Goal: Contribute content: Add original content to the website for others to see

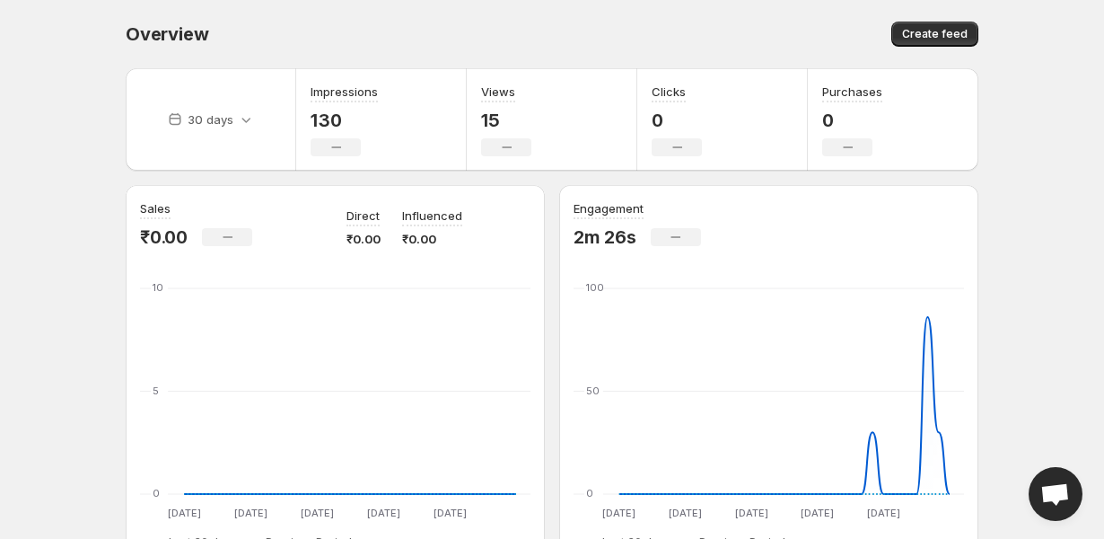
click at [599, 254] on div "Engagement 2m 26s No change [DATE] Aug [DATE] Aug [DATE] Aug [DATE] Aug [DATE] …" at bounding box center [769, 374] width 391 height 350
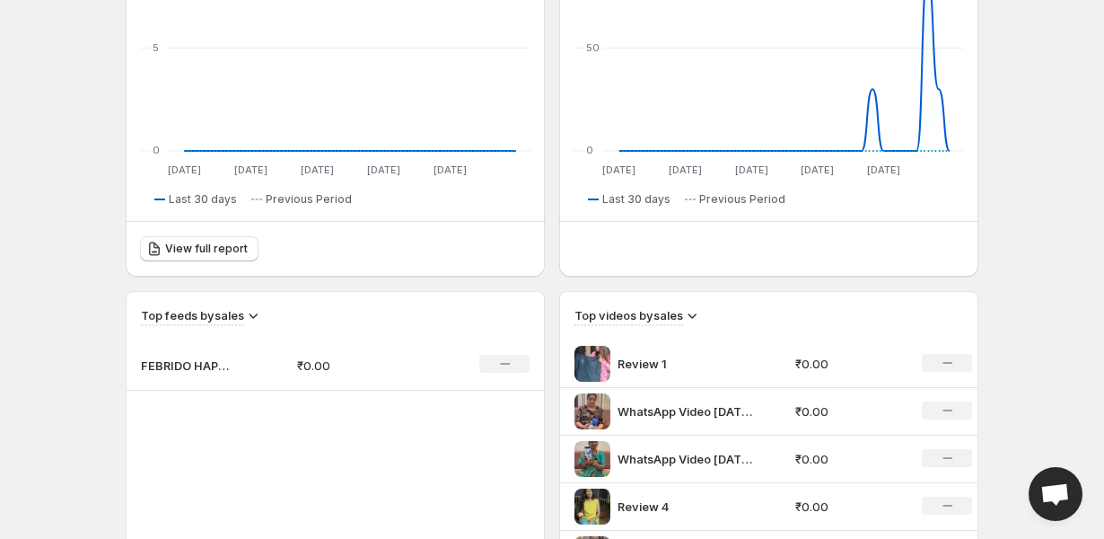
scroll to position [378, 0]
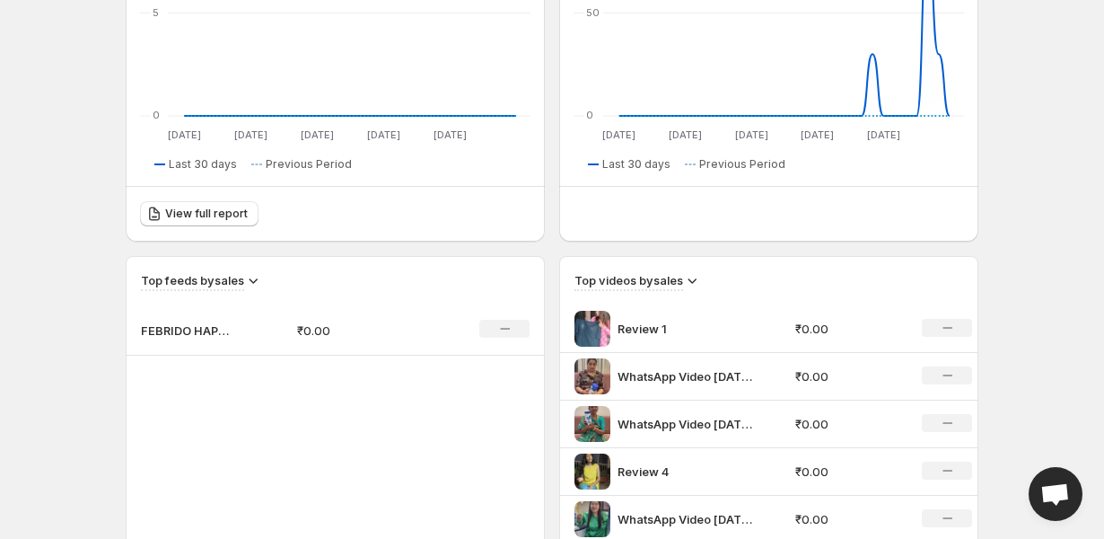
click at [645, 294] on div "Top videos by sales Review 1 ₹0.00 No change WhatsApp Video [DATE] at 110525 ₹0…" at bounding box center [768, 400] width 417 height 286
click at [654, 286] on h3 "Top videos by sales" at bounding box center [629, 280] width 109 height 18
click at [645, 321] on p "Review 1" at bounding box center [685, 329] width 135 height 18
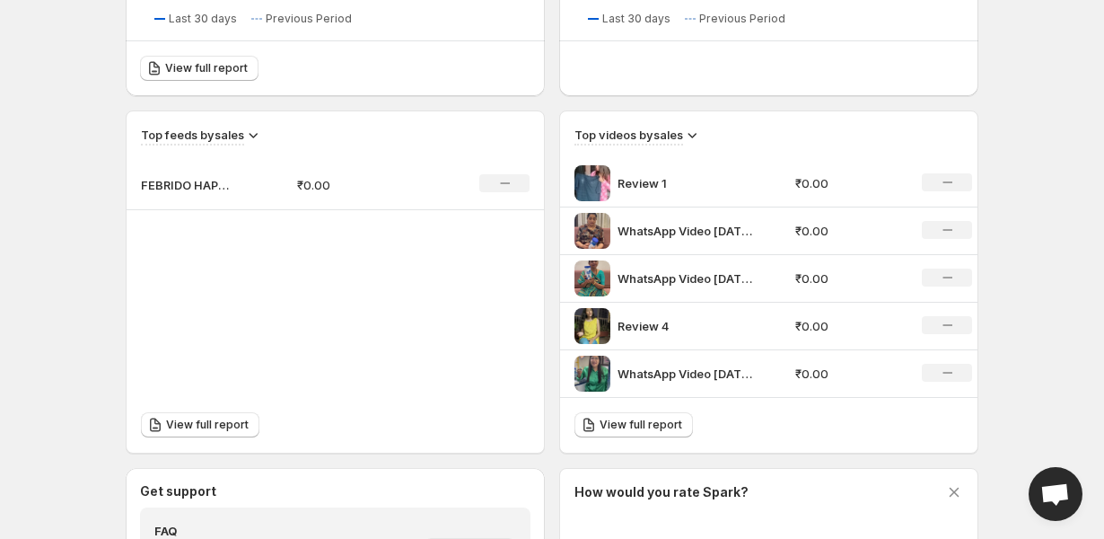
scroll to position [689, 0]
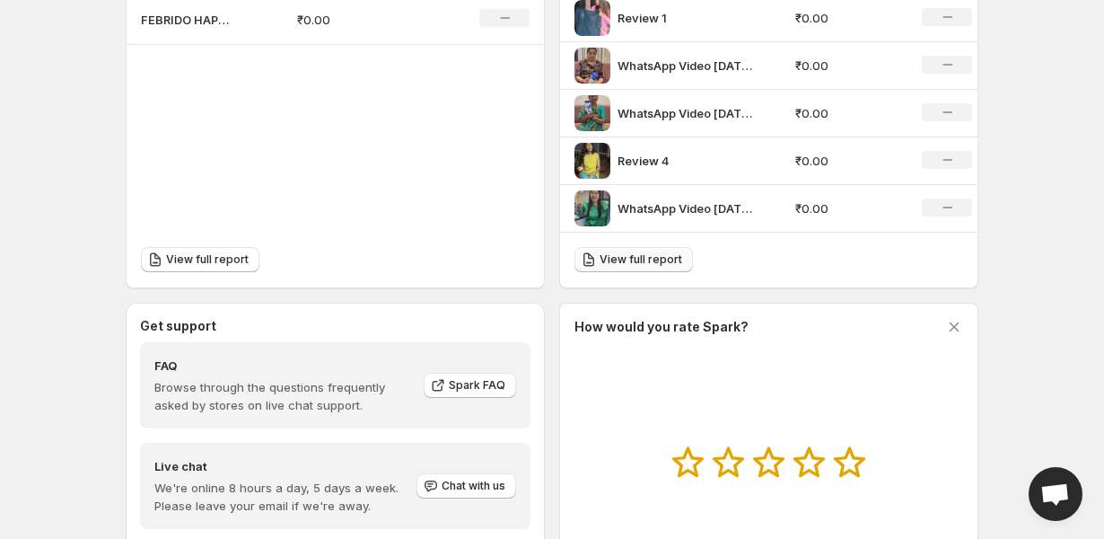
click at [649, 267] on span "View full report" at bounding box center [641, 259] width 83 height 14
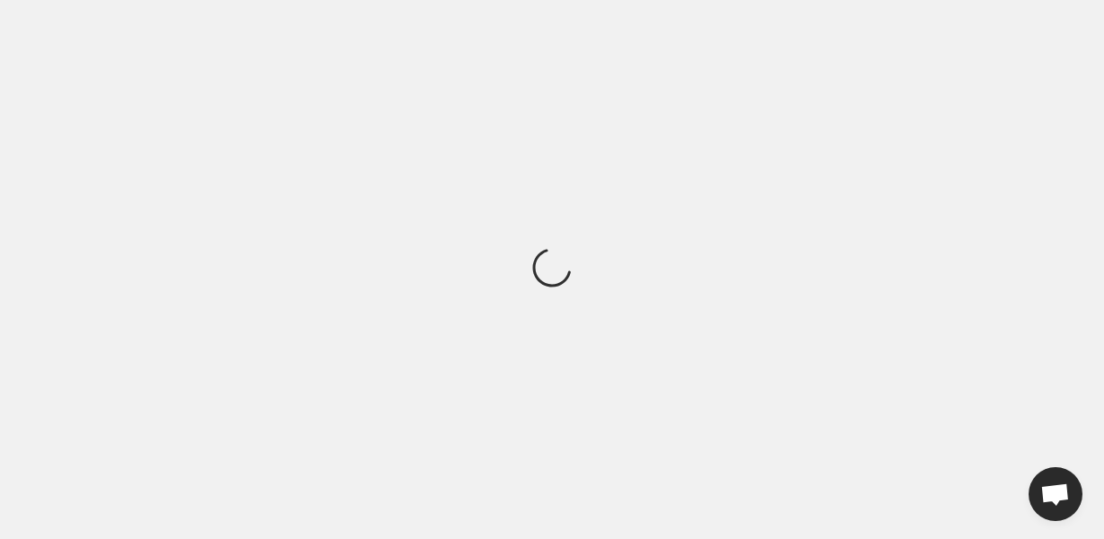
scroll to position [0, 0]
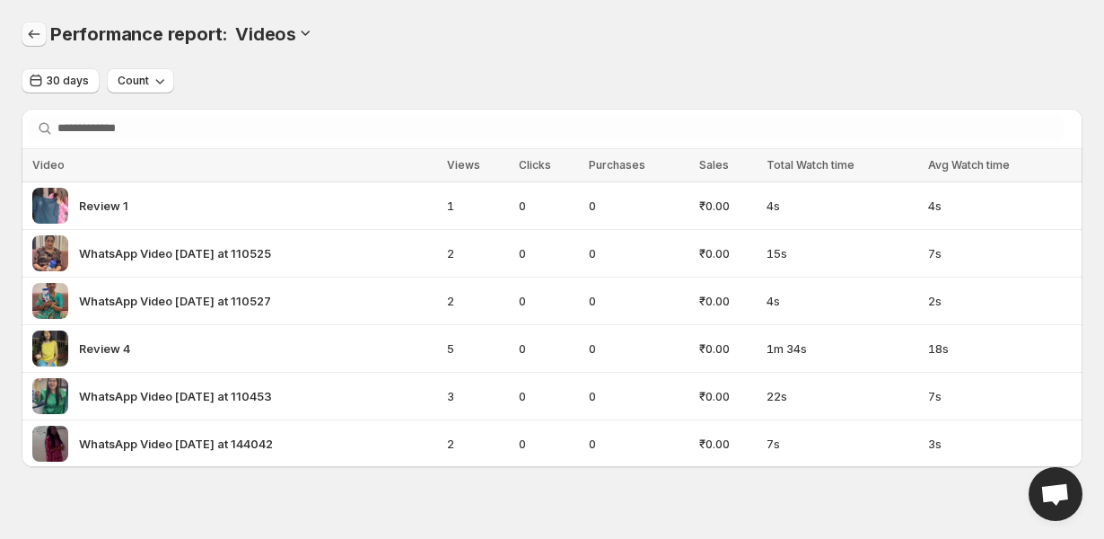
click at [30, 34] on icon "Performance report" at bounding box center [35, 34] width 12 height 9
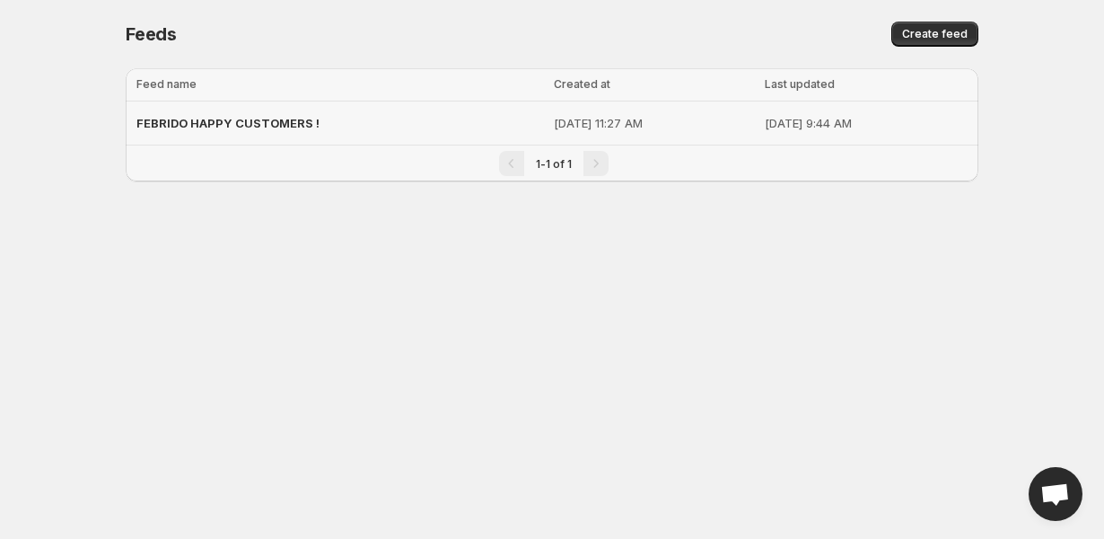
click at [250, 117] on span "FEBRIDO HAPPY CUSTOMERS !" at bounding box center [227, 123] width 183 height 14
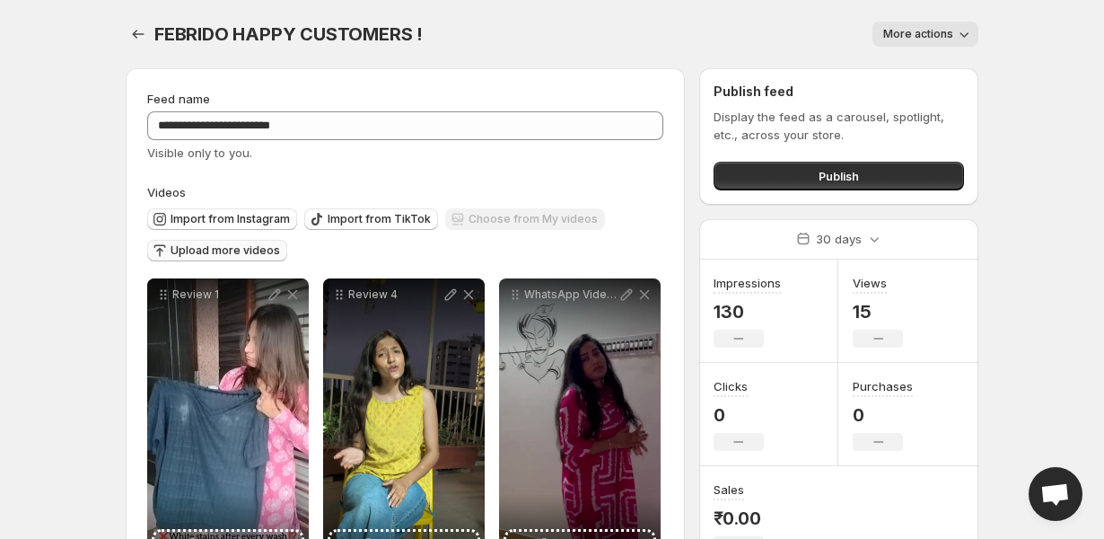
click at [259, 252] on span "Upload more videos" at bounding box center [226, 250] width 110 height 14
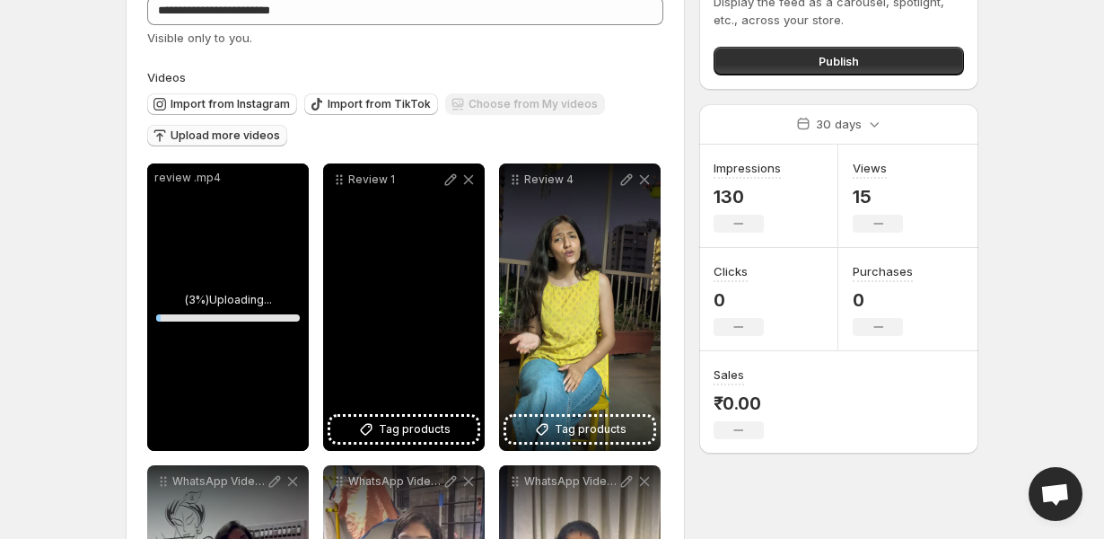
scroll to position [107, 0]
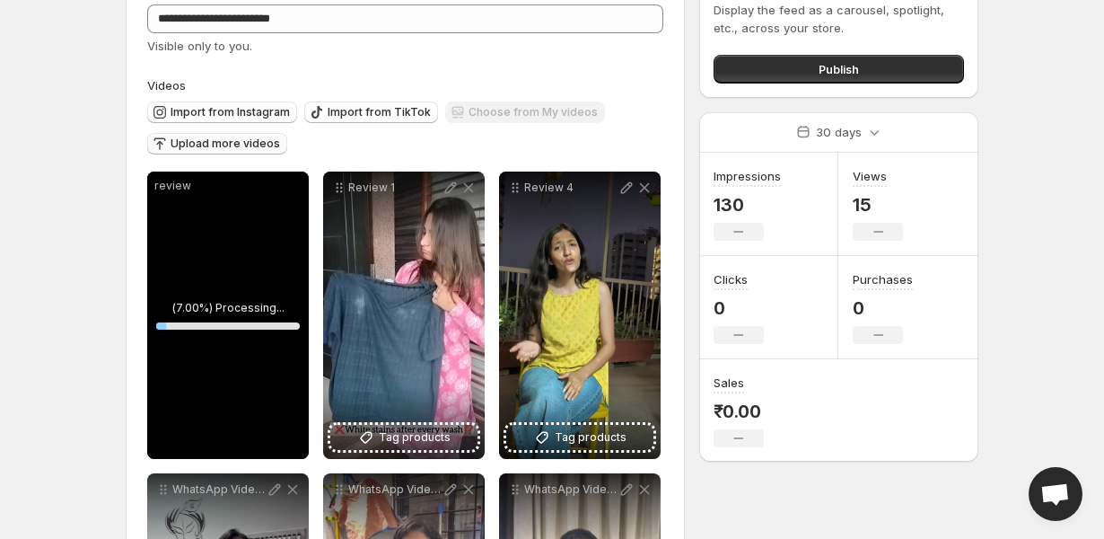
click at [259, 150] on span "Upload more videos" at bounding box center [226, 143] width 110 height 14
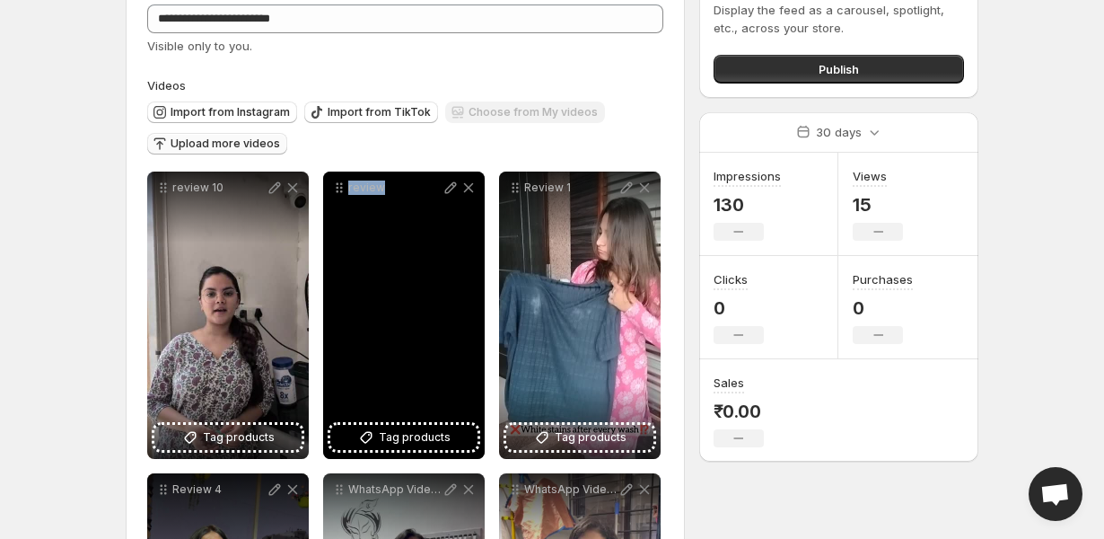
drag, startPoint x: 419, startPoint y: 287, endPoint x: 331, endPoint y: 276, distance: 88.7
click at [329, 278] on div "review" at bounding box center [404, 314] width 162 height 287
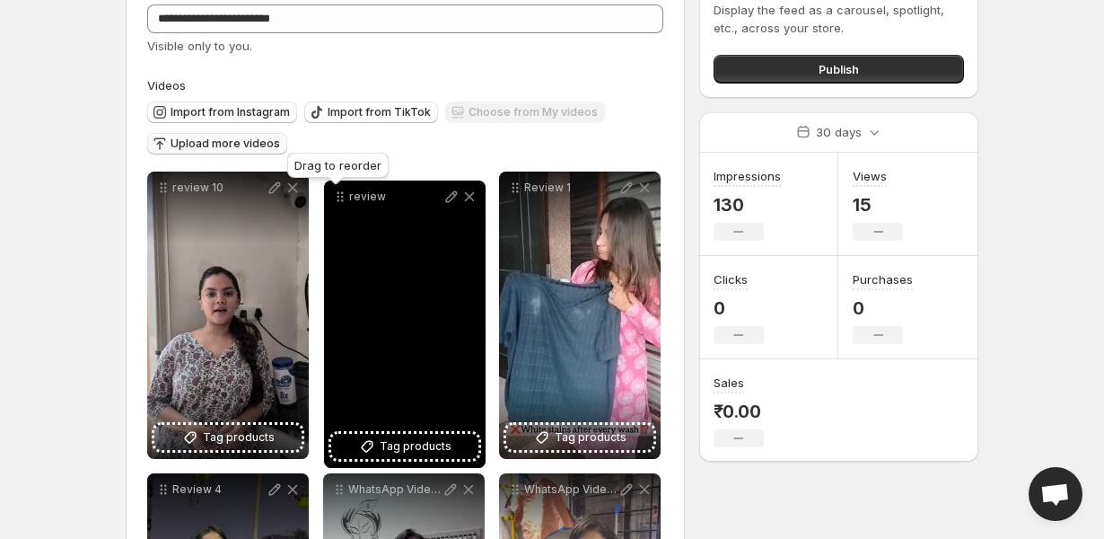
click at [342, 197] on icon at bounding box center [340, 197] width 18 height 18
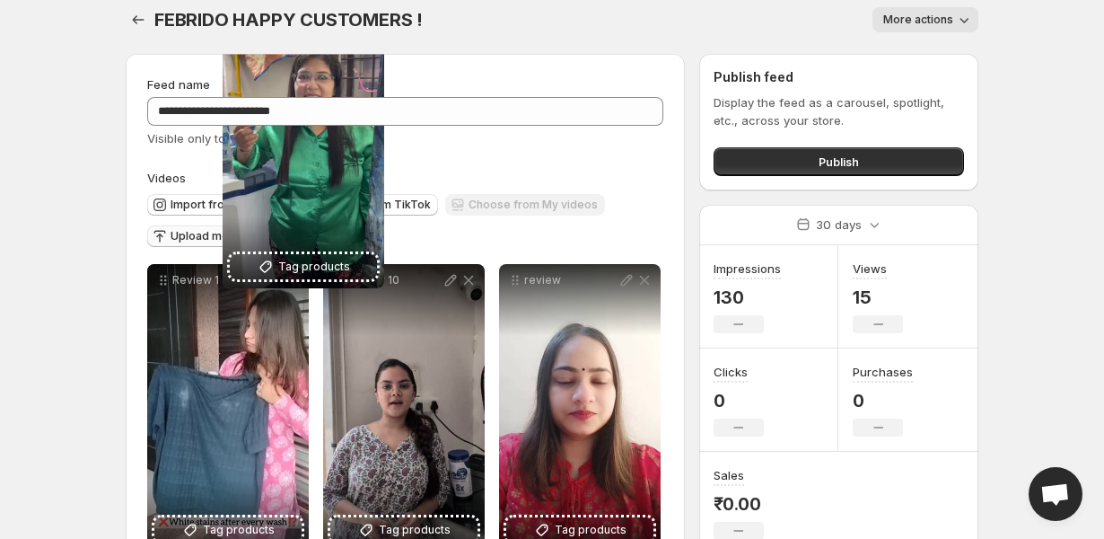
scroll to position [0, 0]
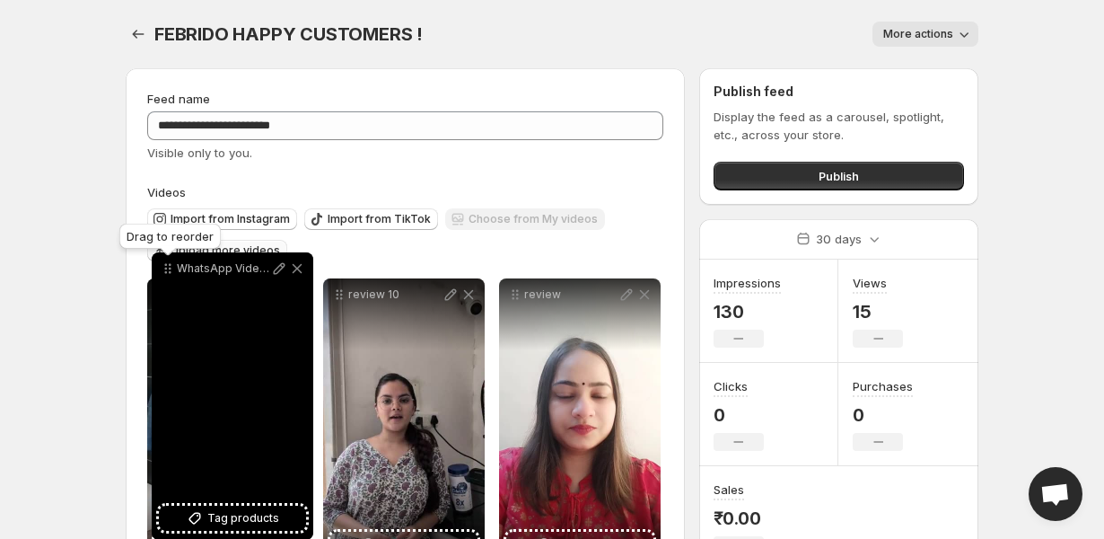
drag, startPoint x: 520, startPoint y: 79, endPoint x: 171, endPoint y: 275, distance: 399.5
click at [171, 275] on icon at bounding box center [168, 268] width 18 height 18
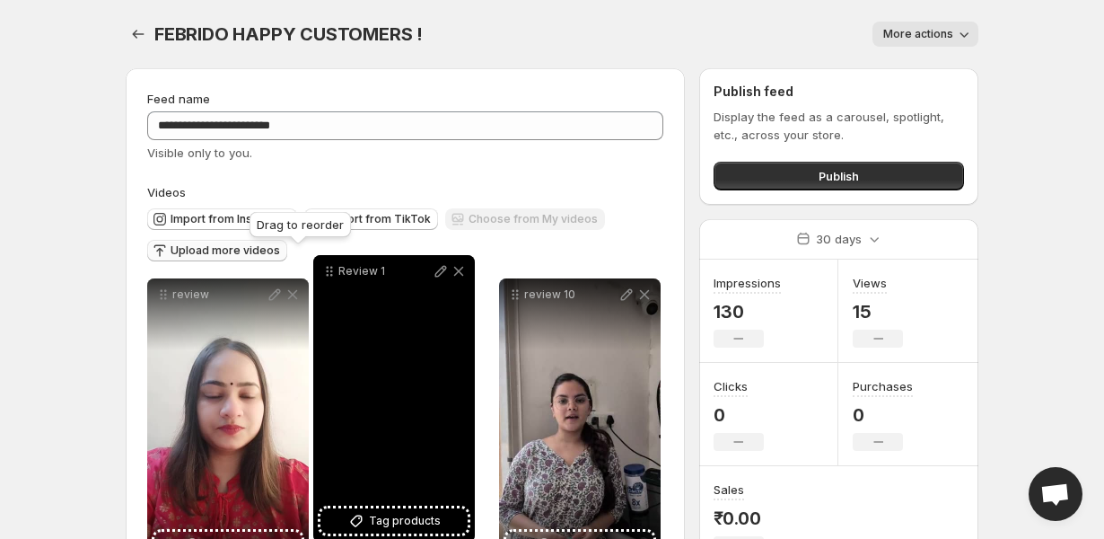
drag, startPoint x: 163, startPoint y: 172, endPoint x: 329, endPoint y: 274, distance: 194.6
click at [329, 274] on icon at bounding box center [329, 271] width 18 height 18
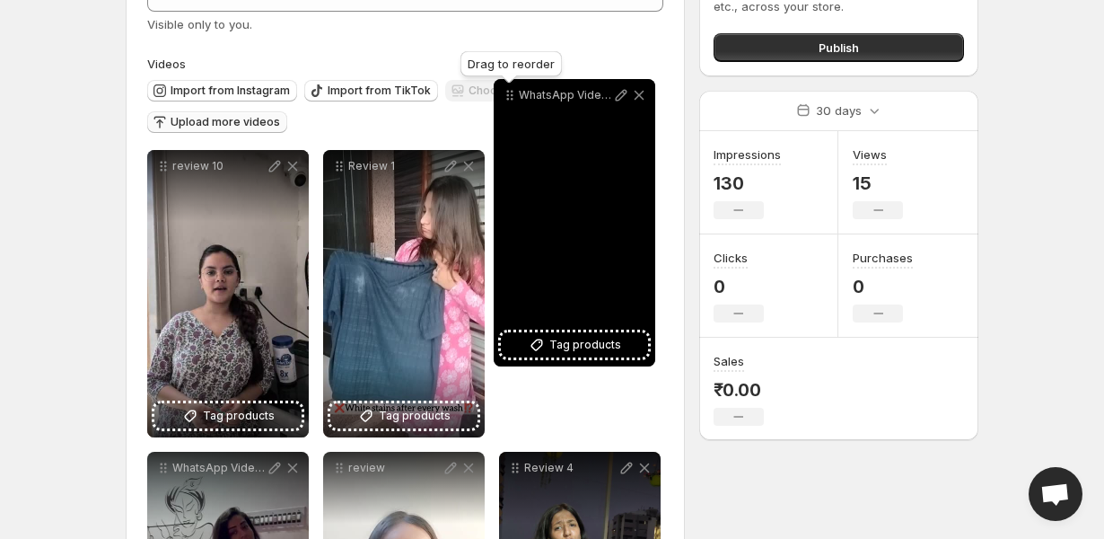
scroll to position [122, 0]
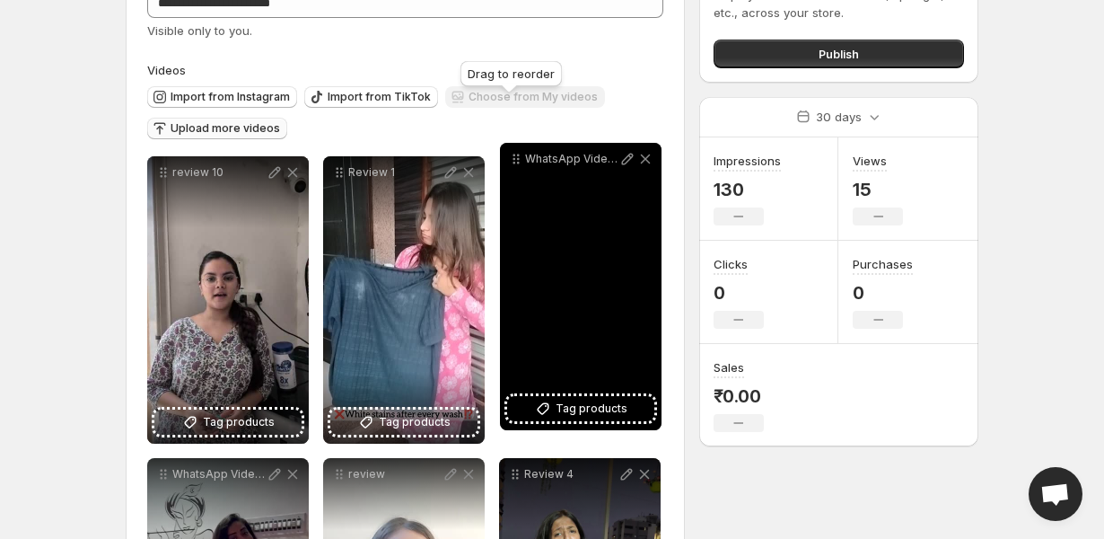
drag, startPoint x: 338, startPoint y: 381, endPoint x: 515, endPoint y: 162, distance: 281.4
click at [515, 162] on icon at bounding box center [516, 159] width 18 height 18
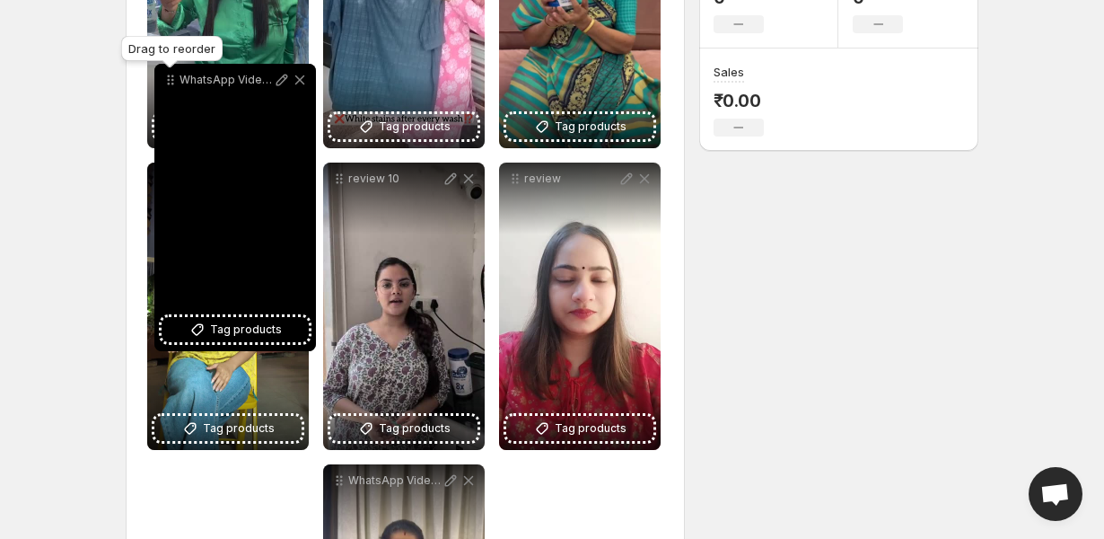
scroll to position [397, 0]
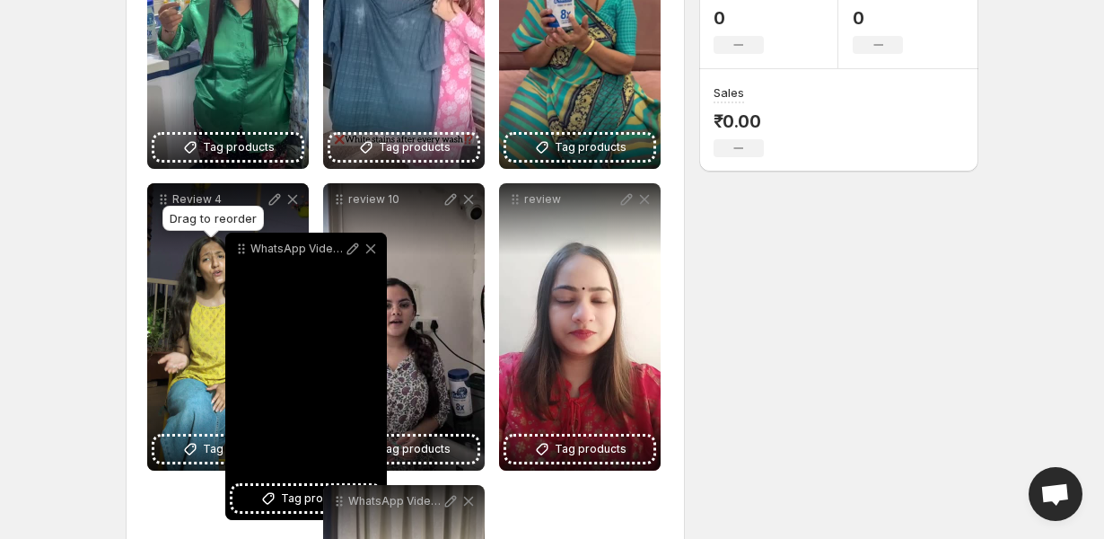
drag, startPoint x: 163, startPoint y: 376, endPoint x: 246, endPoint y: 248, distance: 152.6
click at [246, 248] on icon at bounding box center [242, 249] width 18 height 18
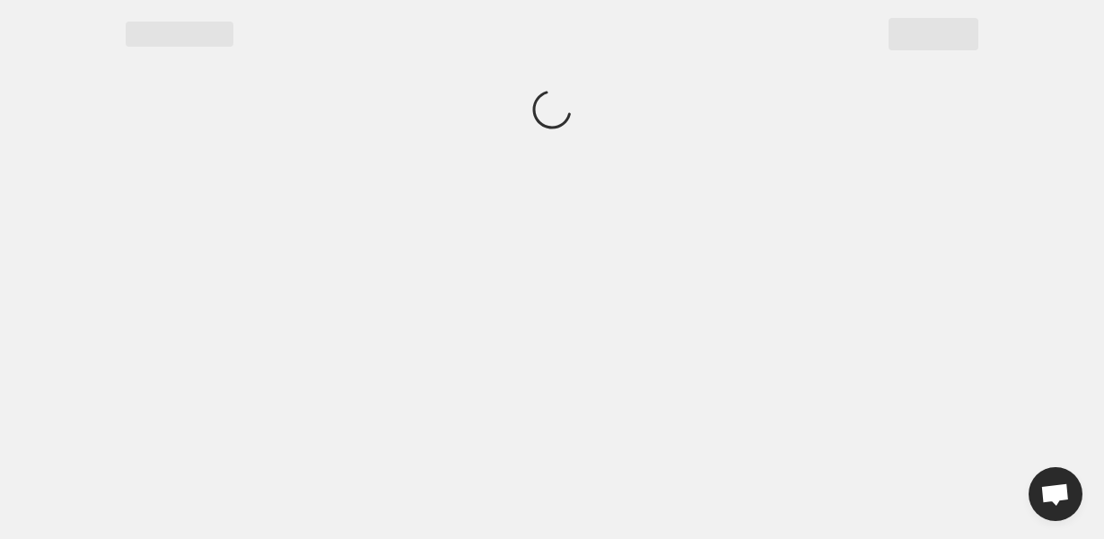
scroll to position [0, 0]
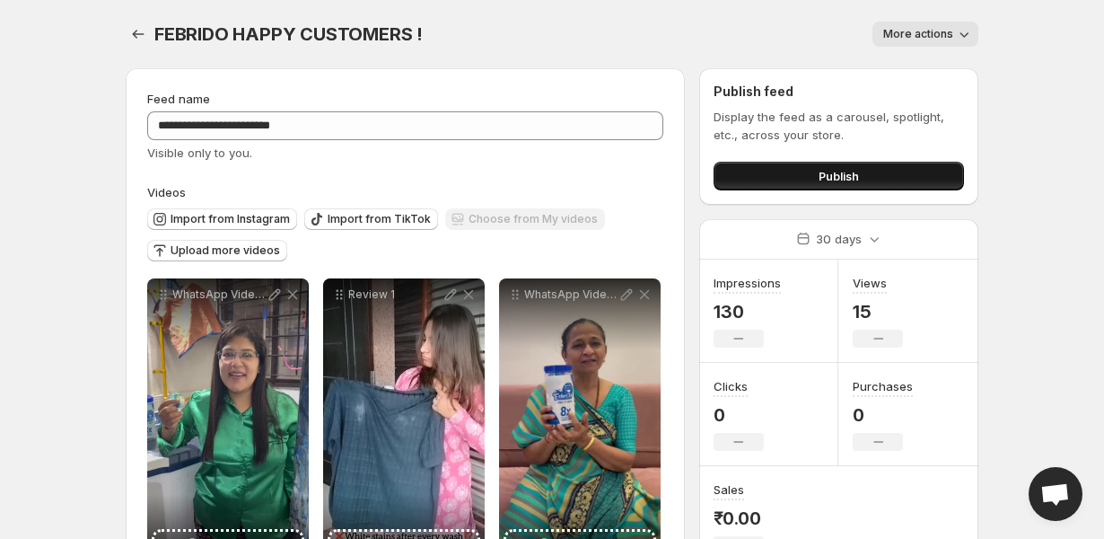
click at [910, 168] on button "Publish" at bounding box center [839, 176] width 250 height 29
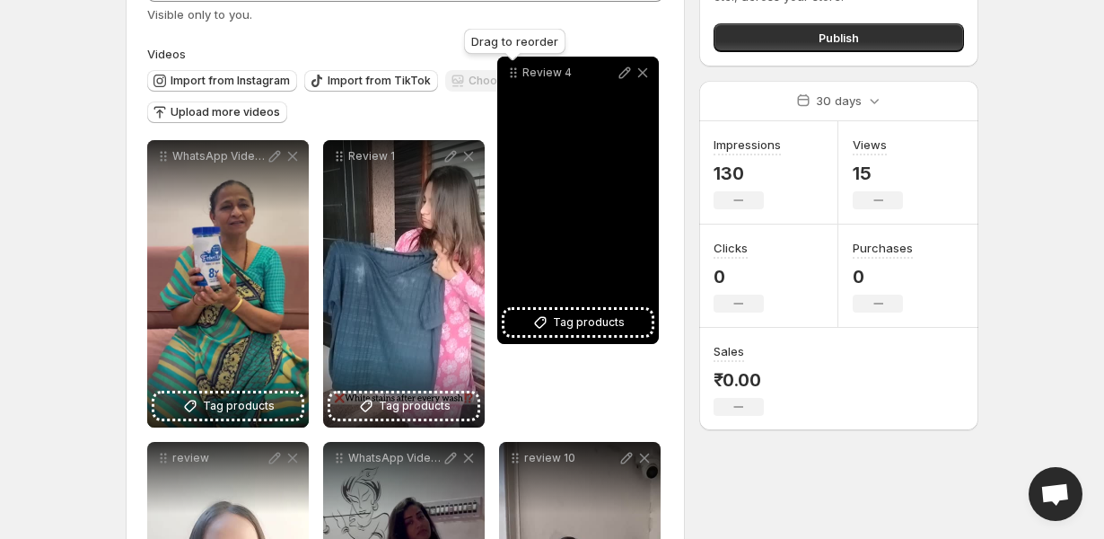
scroll to position [114, 0]
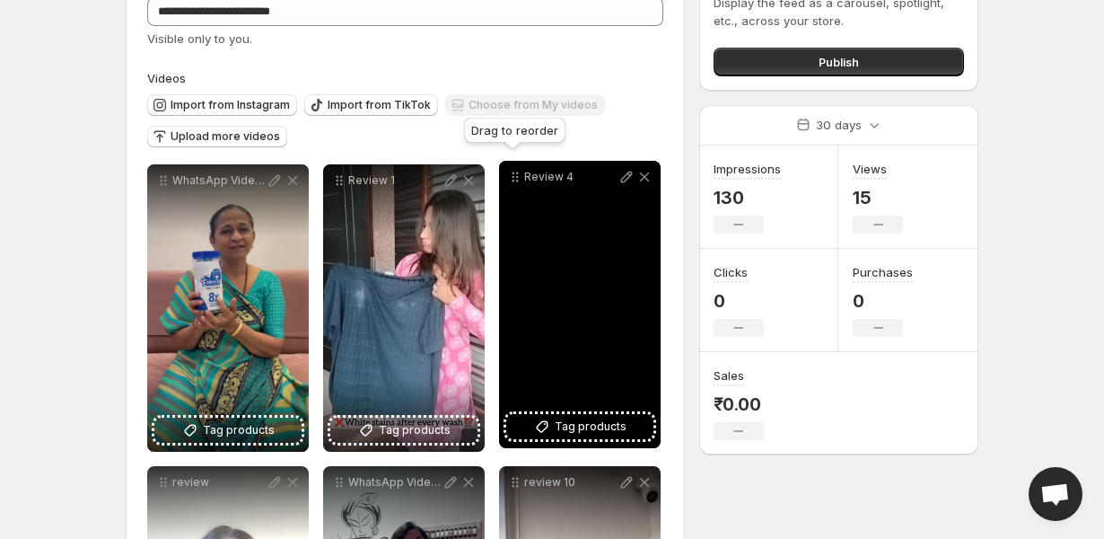
drag, startPoint x: 163, startPoint y: 268, endPoint x: 515, endPoint y: 180, distance: 362.7
click at [515, 180] on icon at bounding box center [515, 177] width 18 height 18
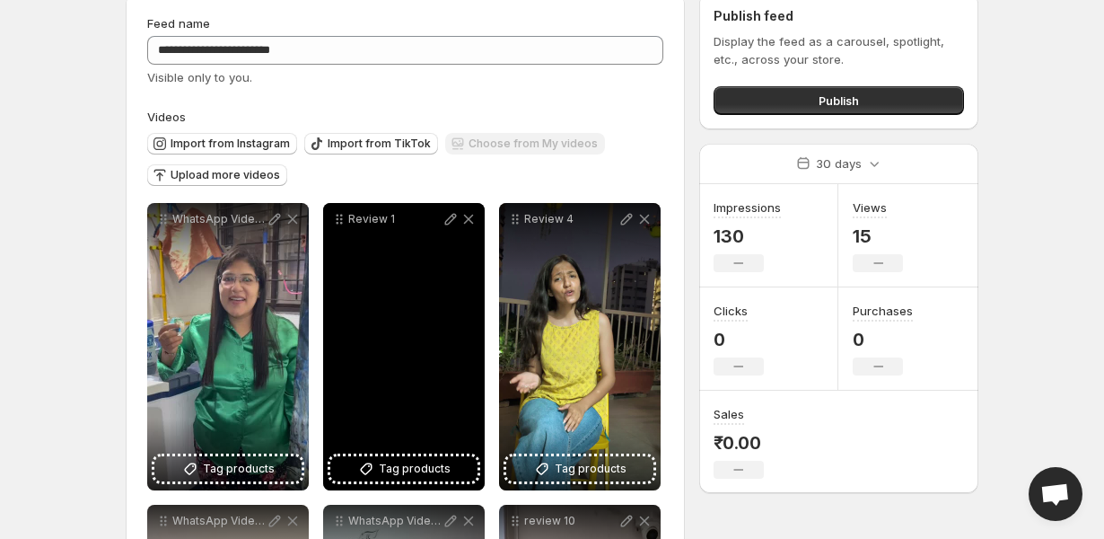
scroll to position [123, 0]
